Goal: Find contact information: Find contact information

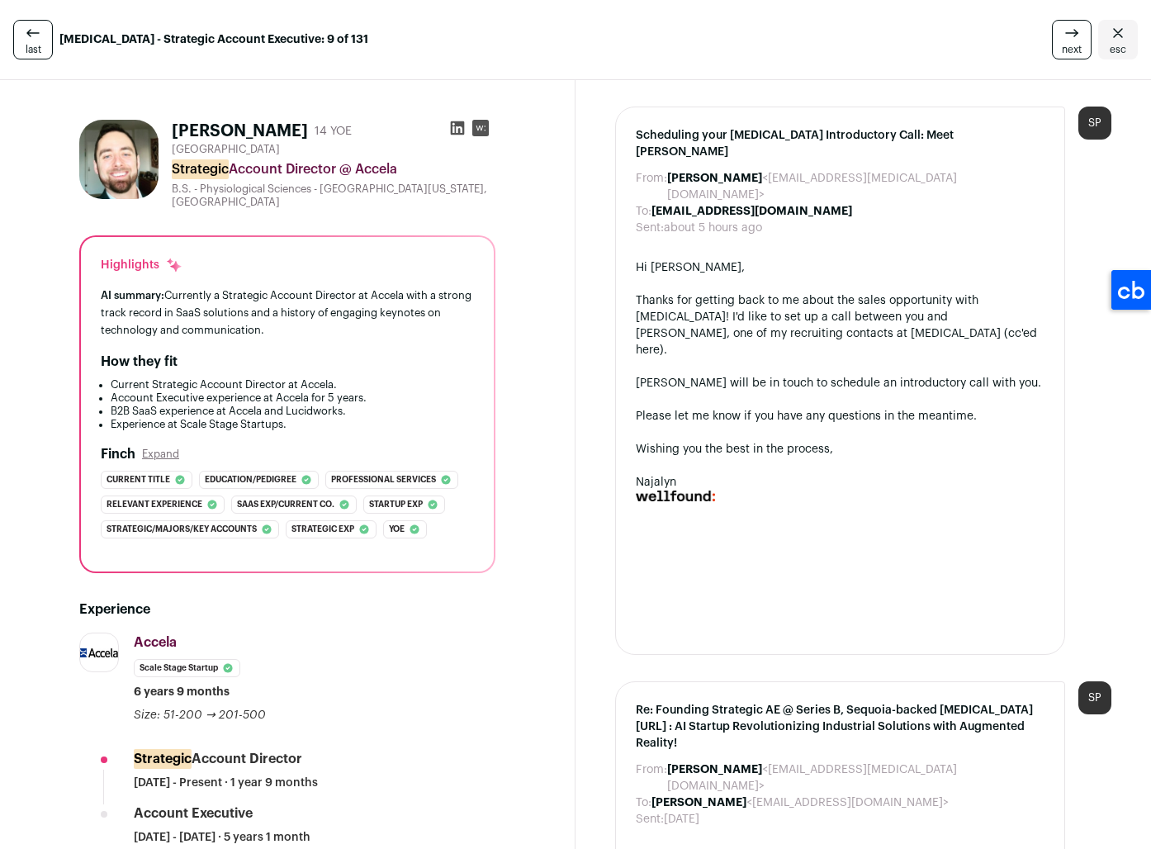
click at [458, 130] on icon at bounding box center [458, 128] width 14 height 14
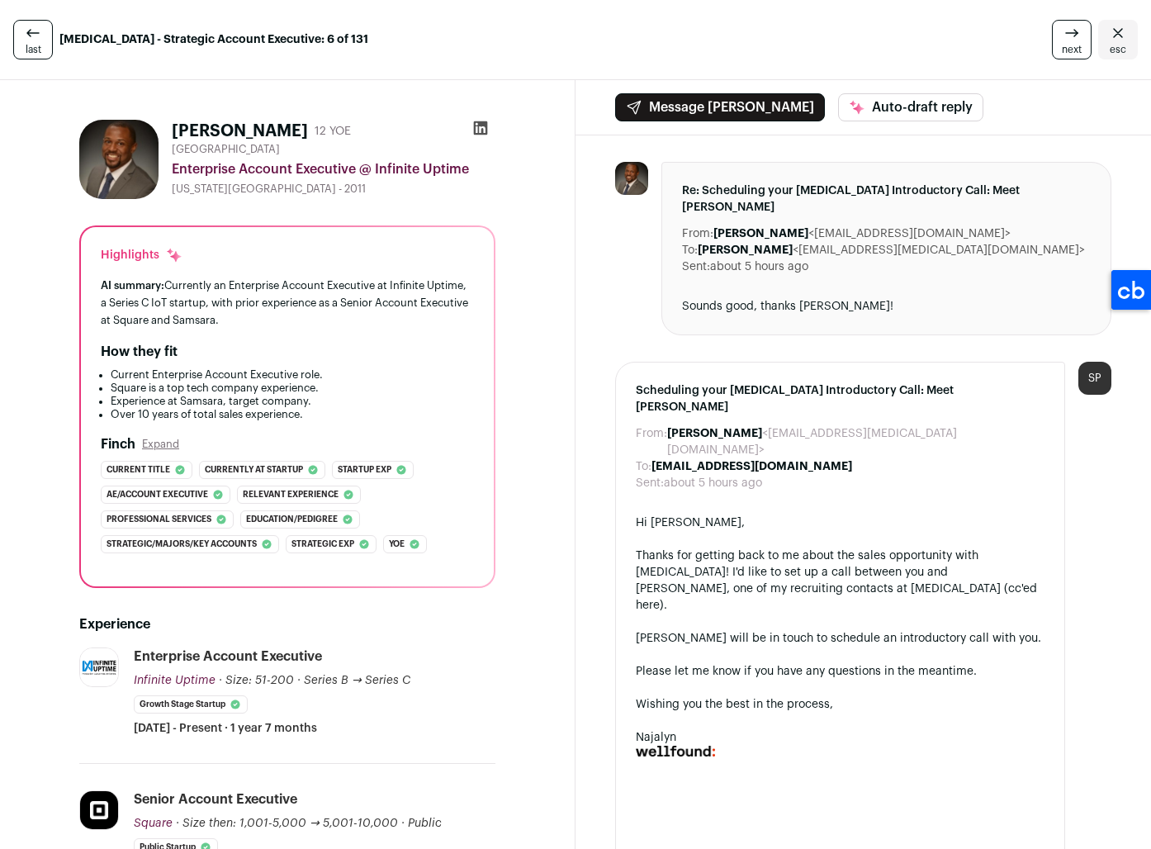
click at [478, 129] on icon at bounding box center [481, 128] width 14 height 14
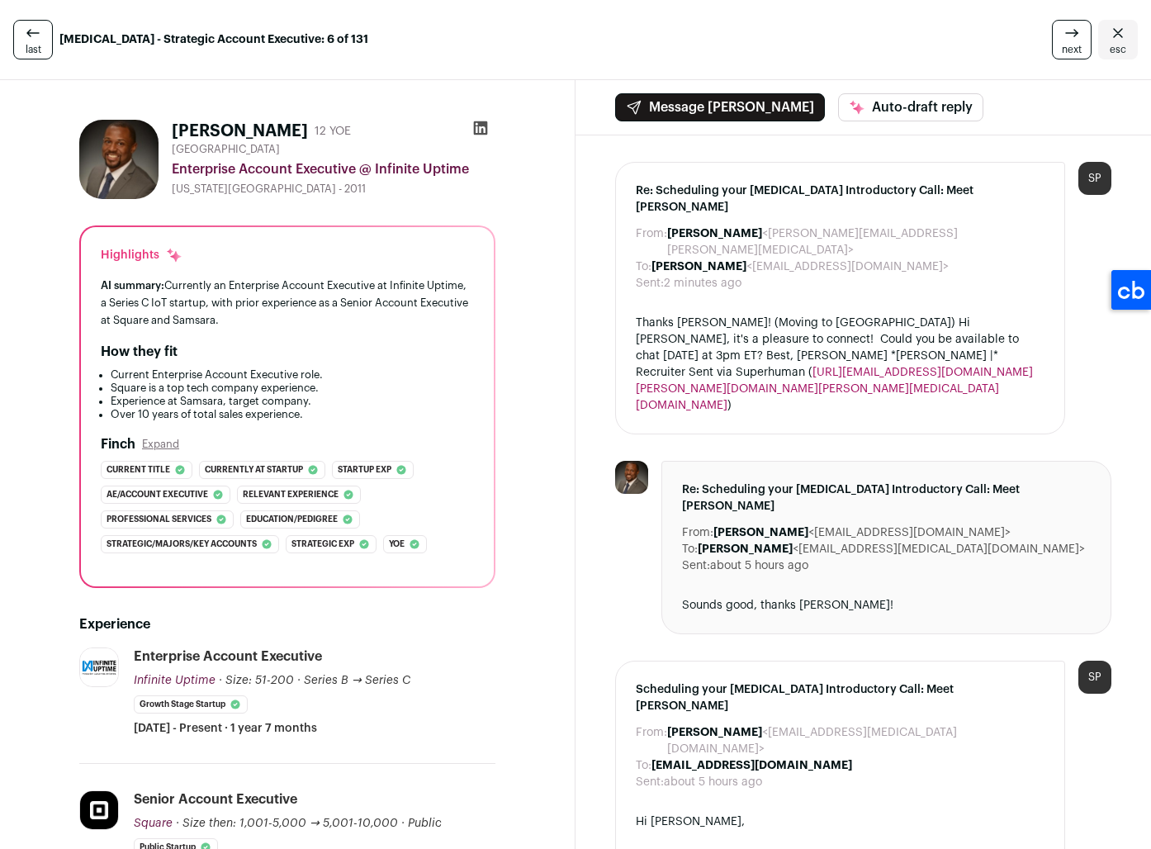
drag, startPoint x: 726, startPoint y: 233, endPoint x: 845, endPoint y: 235, distance: 119.7
click at [845, 258] on dd "David Riley <driley0327@gmail.com>" at bounding box center [799, 266] width 297 height 17
copy dd "driley0327@gmail.com"
click at [480, 125] on icon at bounding box center [481, 128] width 14 height 14
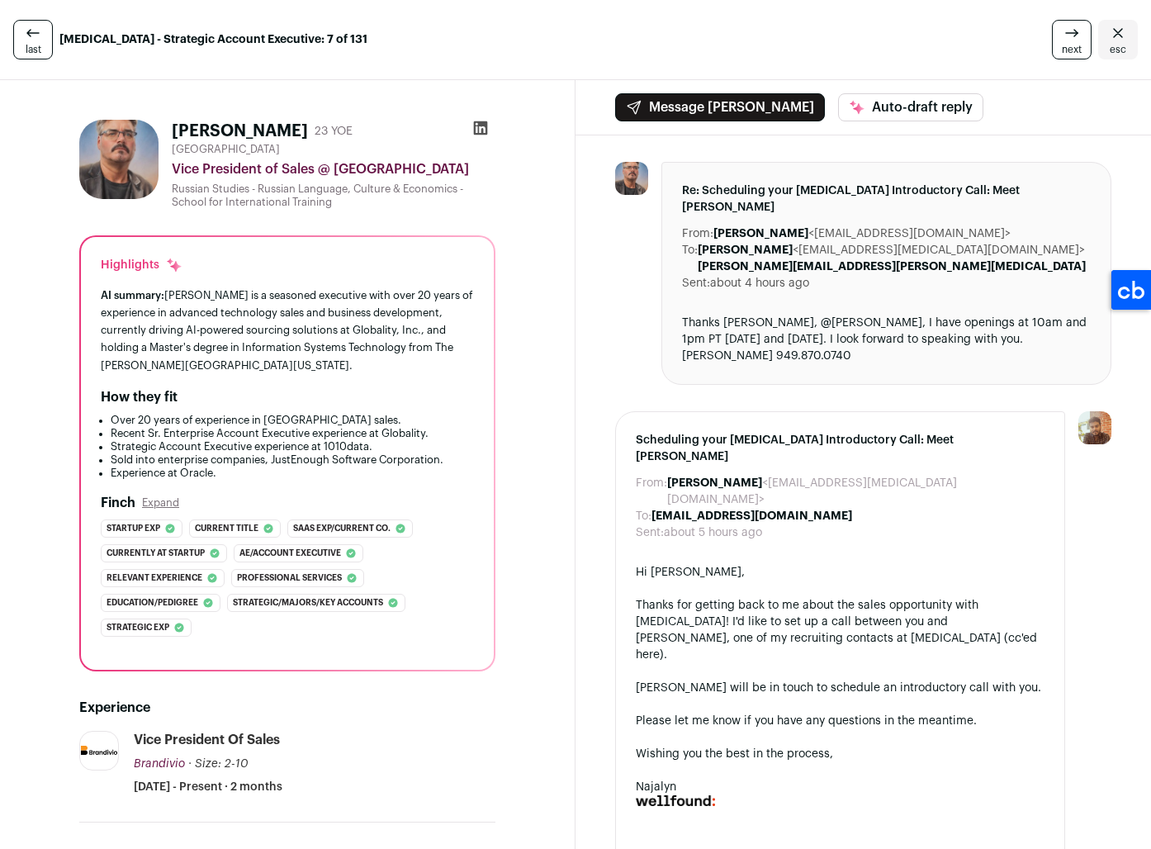
click at [476, 125] on icon at bounding box center [480, 128] width 17 height 17
